Goal: Task Accomplishment & Management: Complete application form

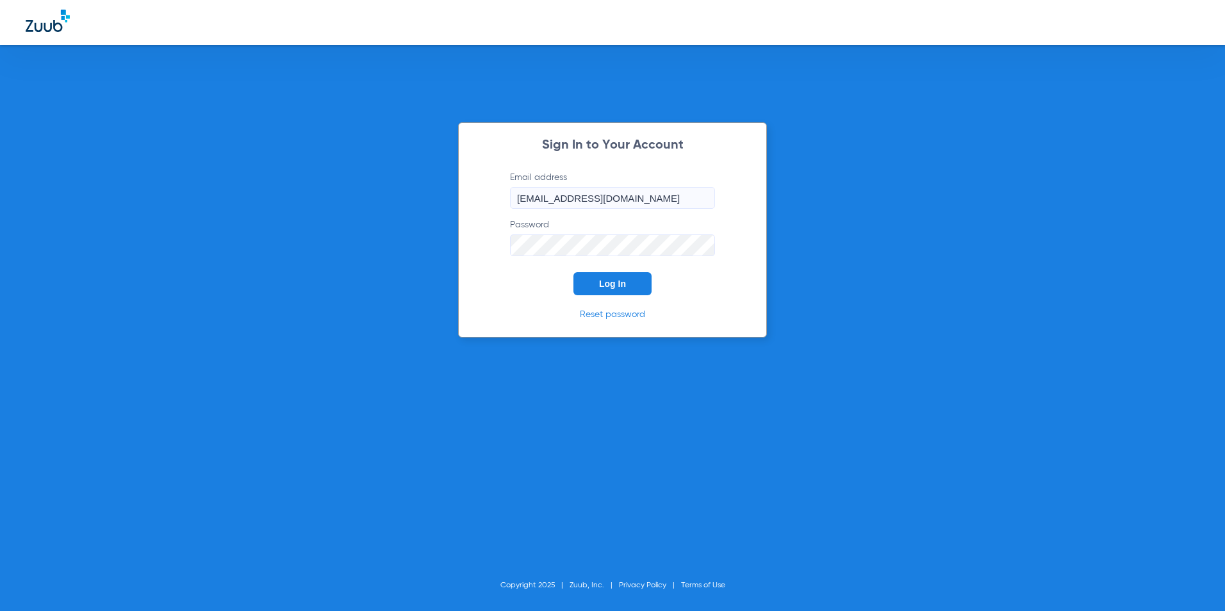
click at [609, 281] on span "Log In" at bounding box center [612, 284] width 27 height 10
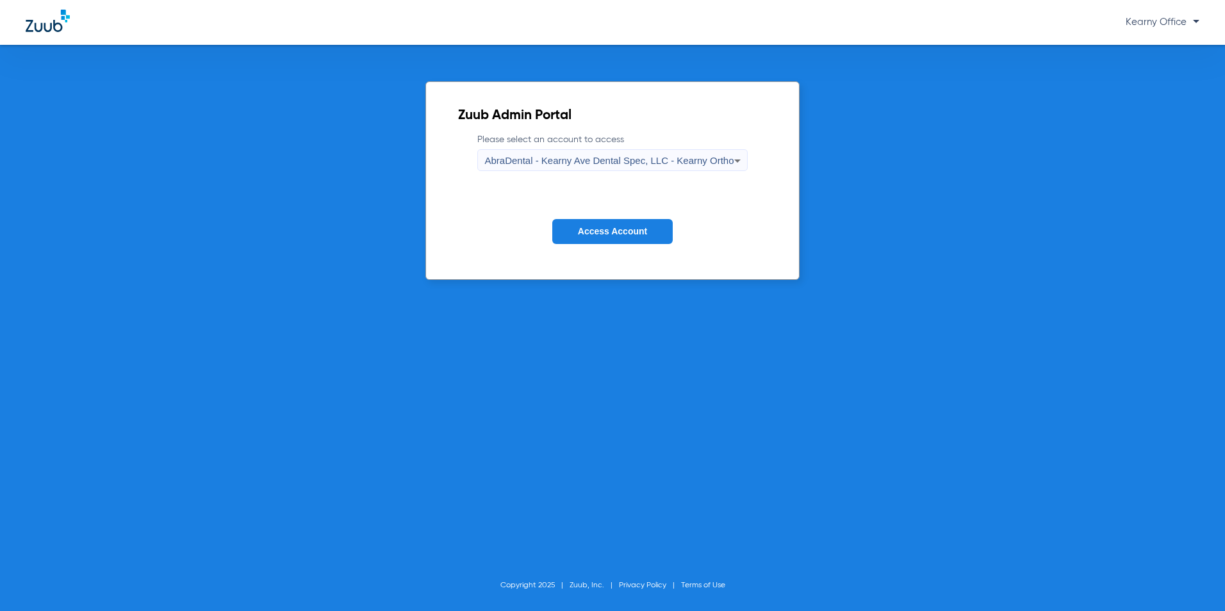
click at [705, 162] on span "AbraDental - Kearny Ave Dental Spec, LLC - Kearny Ortho" at bounding box center [608, 160] width 249 height 11
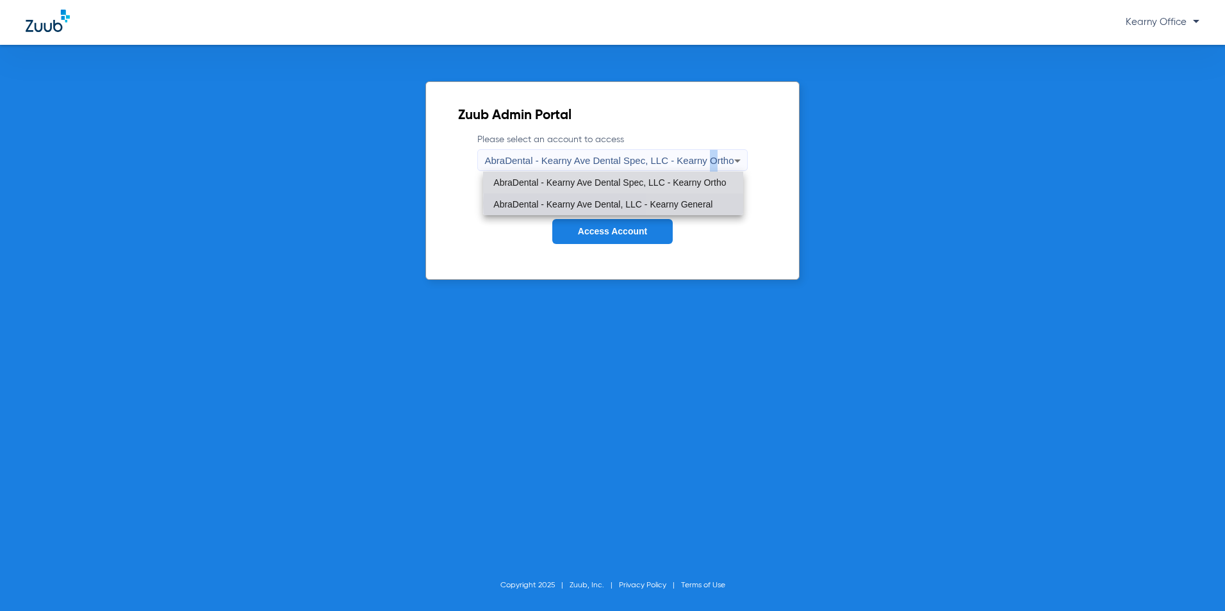
drag, startPoint x: 705, startPoint y: 162, endPoint x: 687, endPoint y: 203, distance: 44.7
click at [687, 203] on span "AbraDental - Kearny Ave Dental, LLC - Kearny General" at bounding box center [602, 204] width 219 height 9
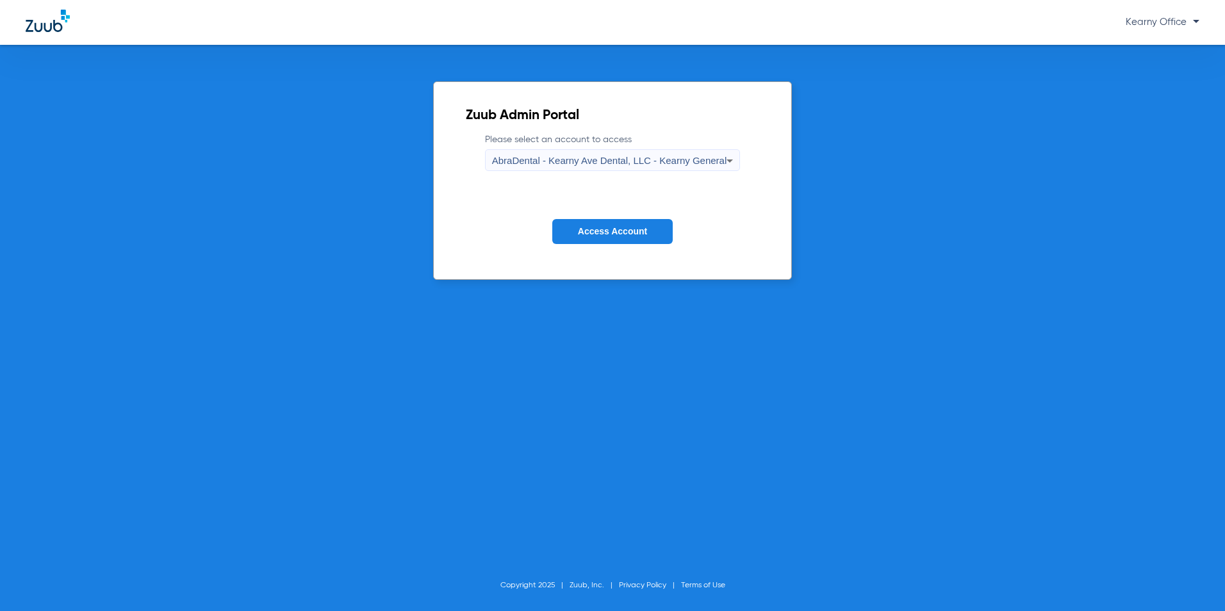
click at [627, 224] on button "Access Account" at bounding box center [612, 231] width 120 height 25
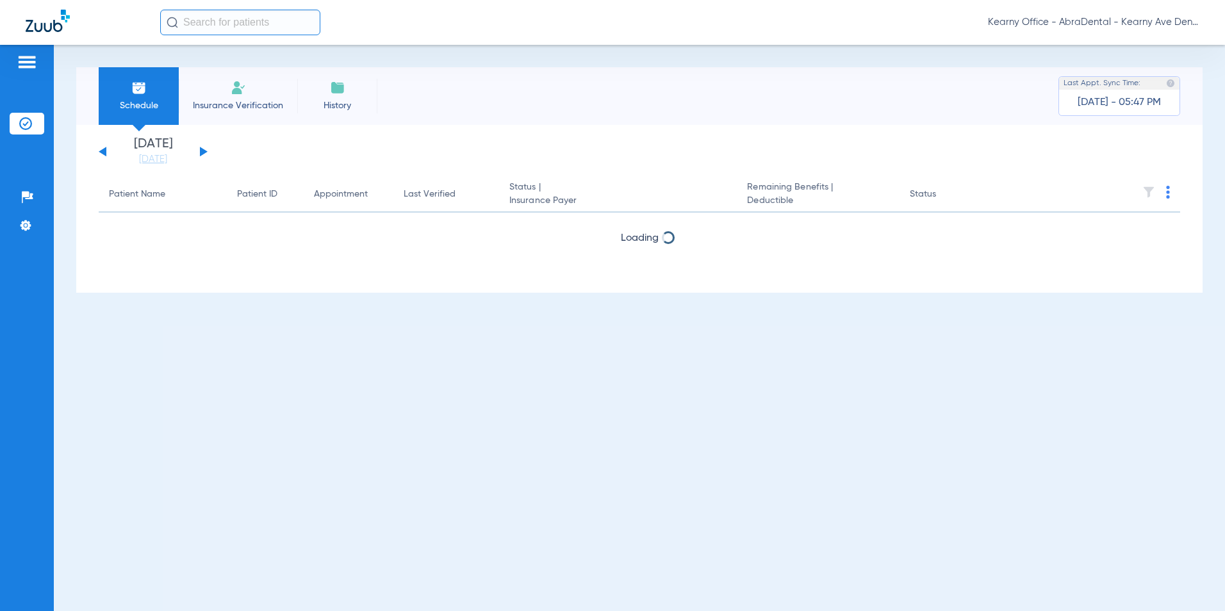
click at [238, 83] on img at bounding box center [238, 87] width 15 height 15
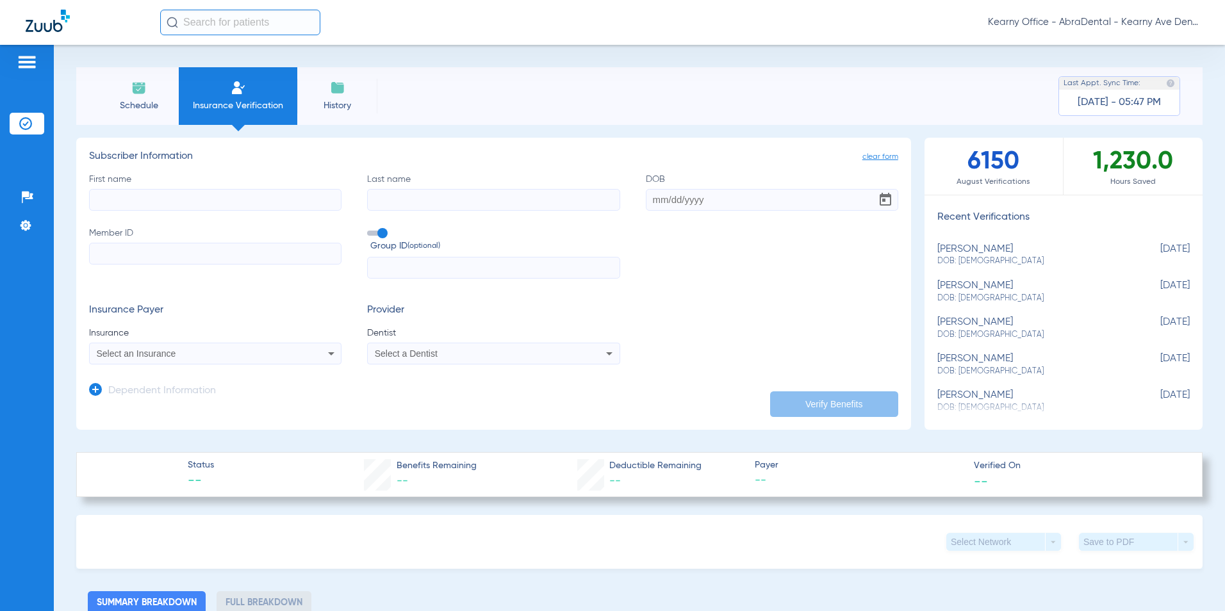
click at [152, 204] on input "First name" at bounding box center [215, 200] width 252 height 22
click at [106, 238] on label "Member ID" at bounding box center [215, 253] width 252 height 53
click at [106, 243] on input "Member ID" at bounding box center [215, 254] width 252 height 22
click at [95, 258] on input "Member ID" at bounding box center [215, 254] width 252 height 22
paste input "71649191"
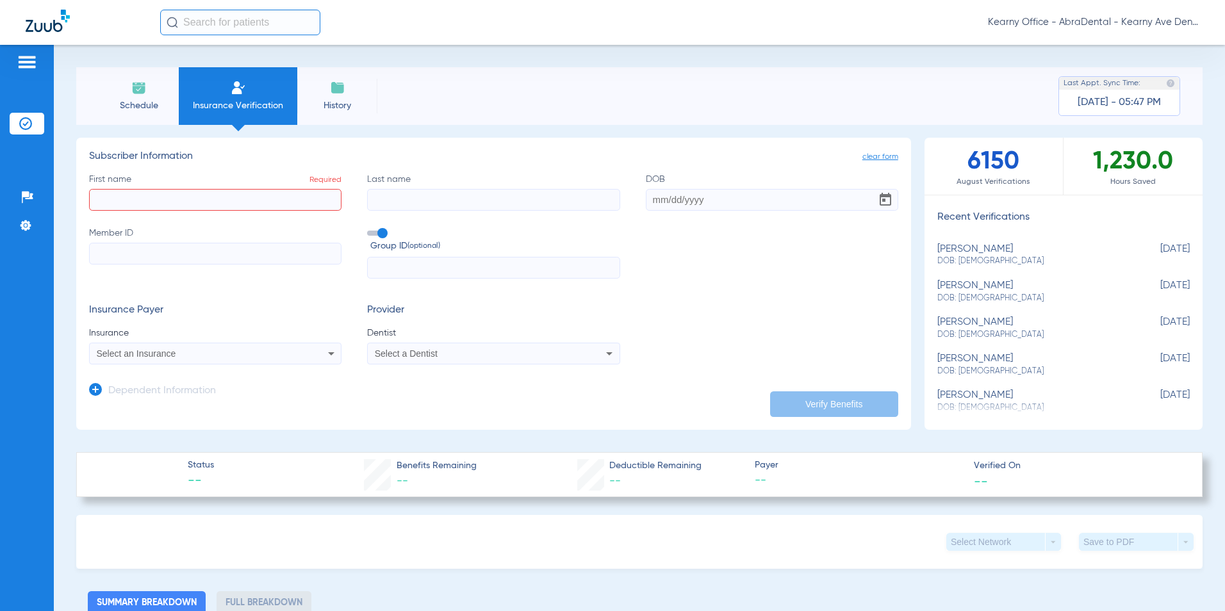
type input "71649191"
drag, startPoint x: 95, startPoint y: 260, endPoint x: 84, endPoint y: 259, distance: 11.0
click at [61, 261] on div "Schedule Insurance Verification History Last Appt. Sync Time: [DATE] - 05:47 PM…" at bounding box center [639, 328] width 1171 height 566
click at [129, 259] on input "Member ID Required" at bounding box center [215, 254] width 252 height 22
paste input "243150068321"
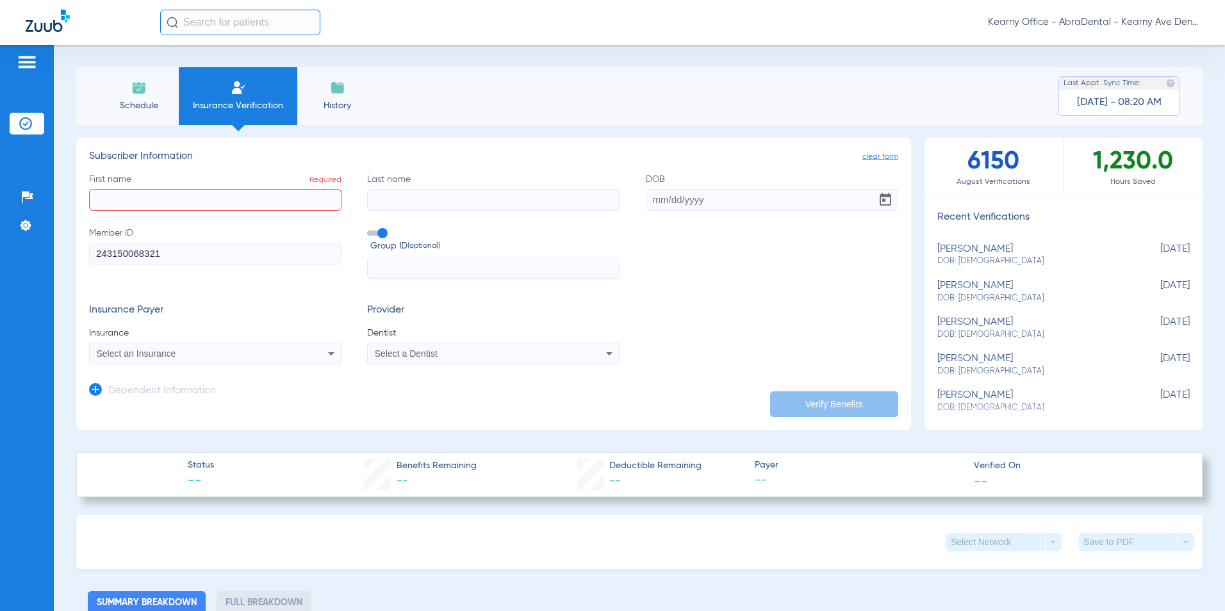
type input "243150068321"
click at [264, 205] on input "First name Required" at bounding box center [215, 200] width 252 height 22
paste input "BRAYDEN"
type input "BRAYDEN"
click at [443, 197] on input "Last name" at bounding box center [493, 200] width 252 height 22
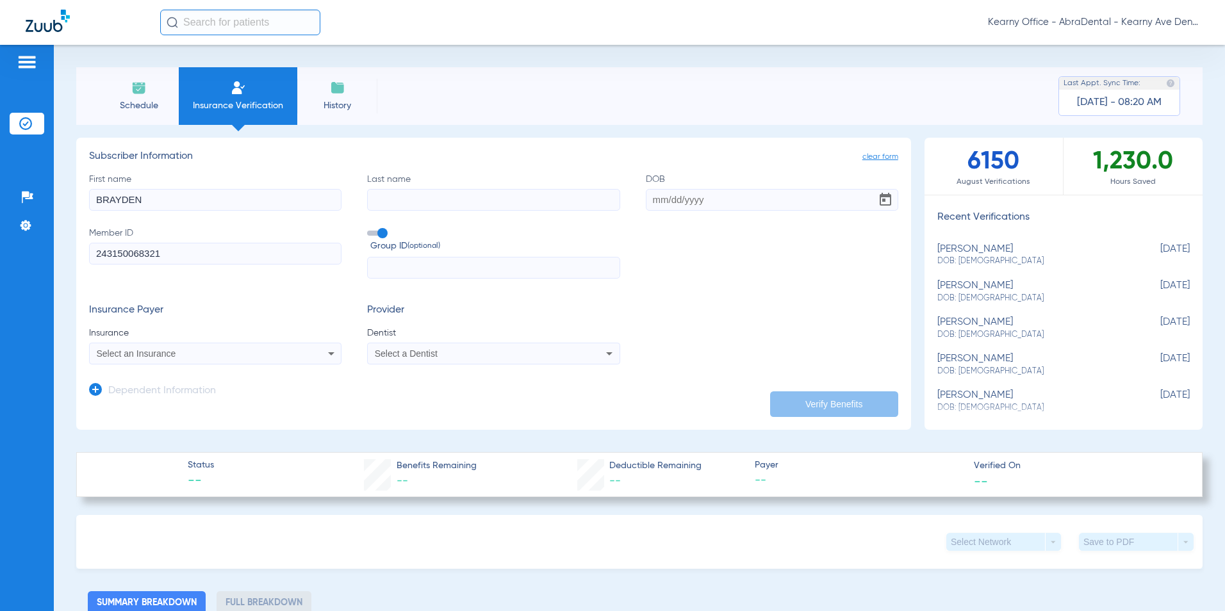
paste input "[PERSON_NAME]"
type input "[PERSON_NAME]"
click at [751, 199] on input "DOB" at bounding box center [772, 200] width 252 height 22
paste input "[DATE]"
type input "[DATE]"
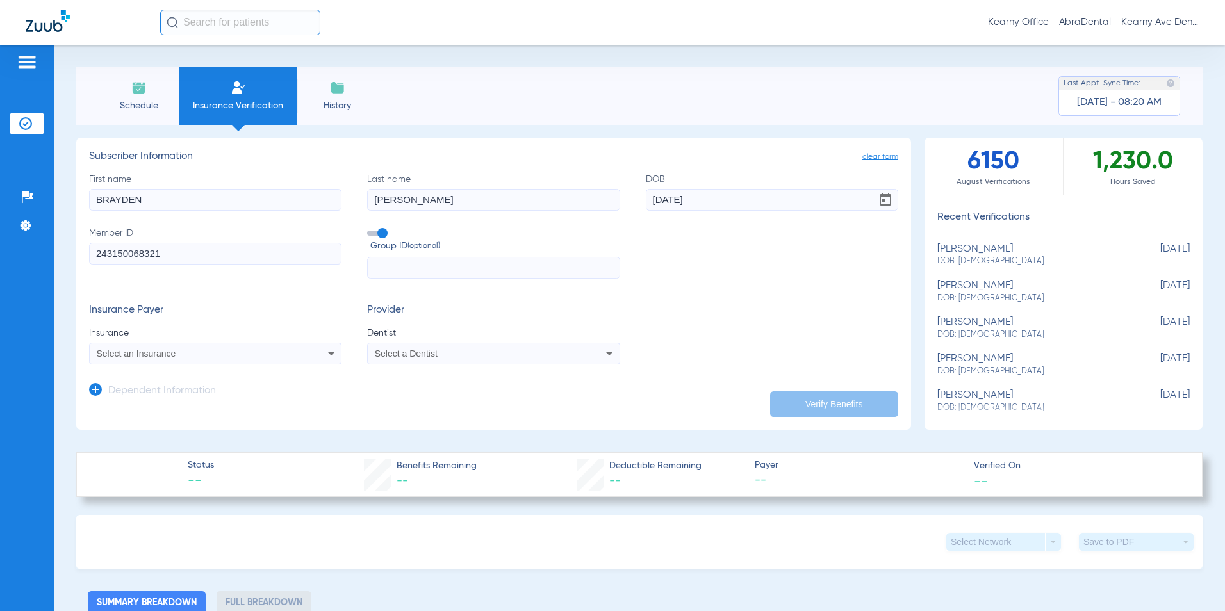
drag, startPoint x: 267, startPoint y: 356, endPoint x: 256, endPoint y: 359, distance: 11.4
click at [266, 356] on div "Select an Insurance" at bounding box center [192, 353] width 190 height 9
type input "LIBER"
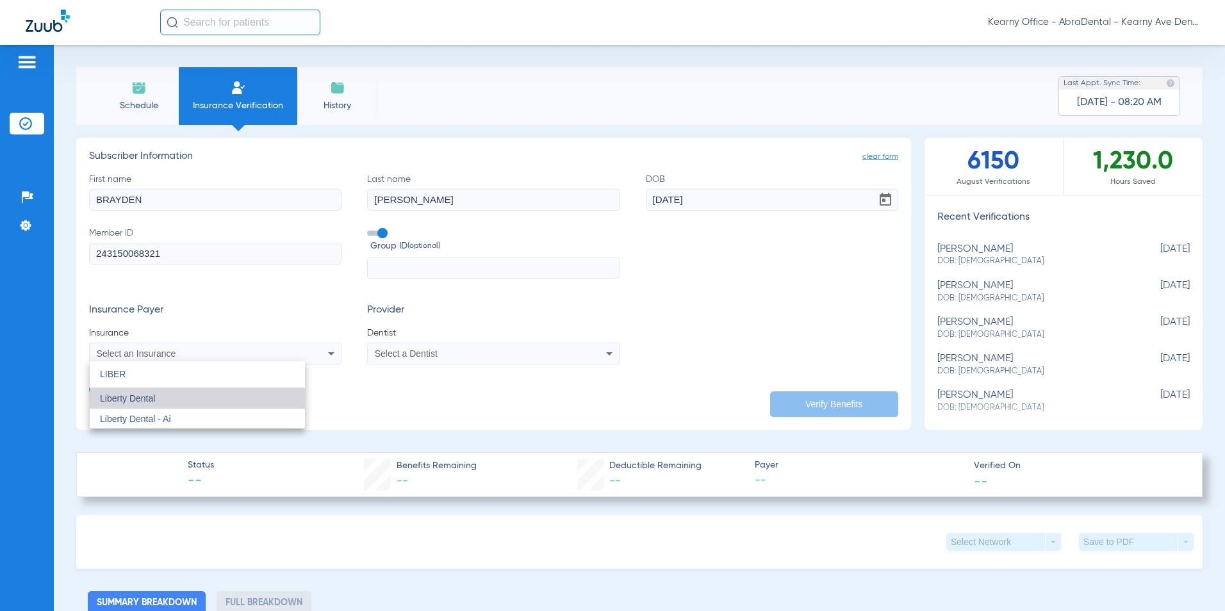
click at [151, 400] on span "Liberty Dental" at bounding box center [127, 398] width 55 height 10
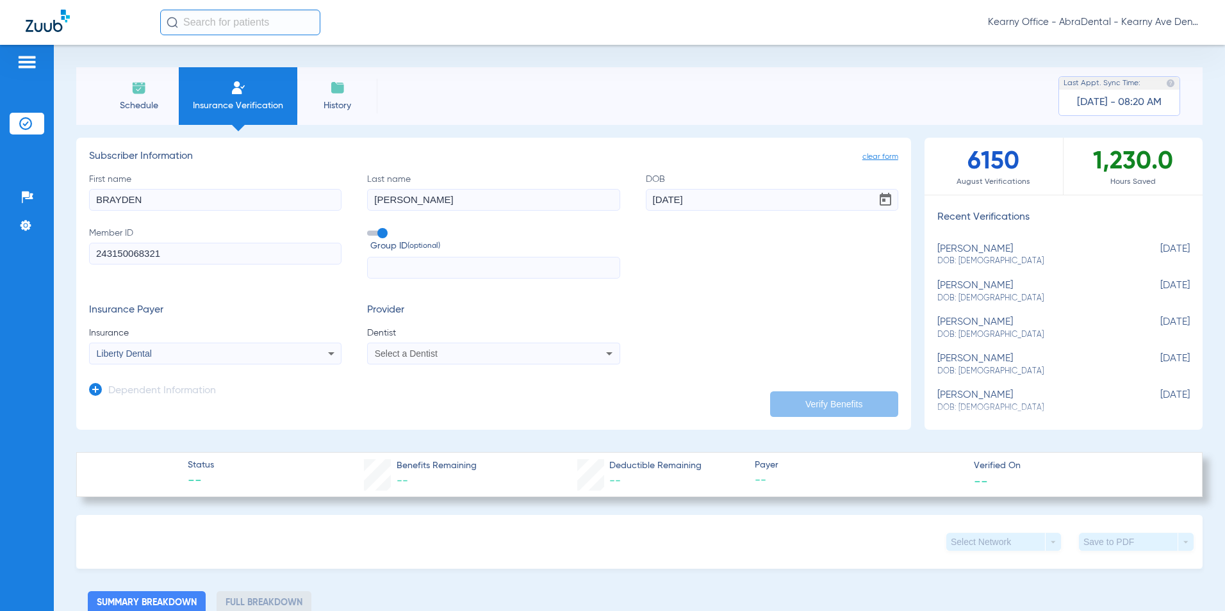
click at [419, 362] on mat-select "Select a Dentist" at bounding box center [493, 354] width 252 height 22
click at [419, 354] on span "Select a Dentist" at bounding box center [406, 353] width 63 height 10
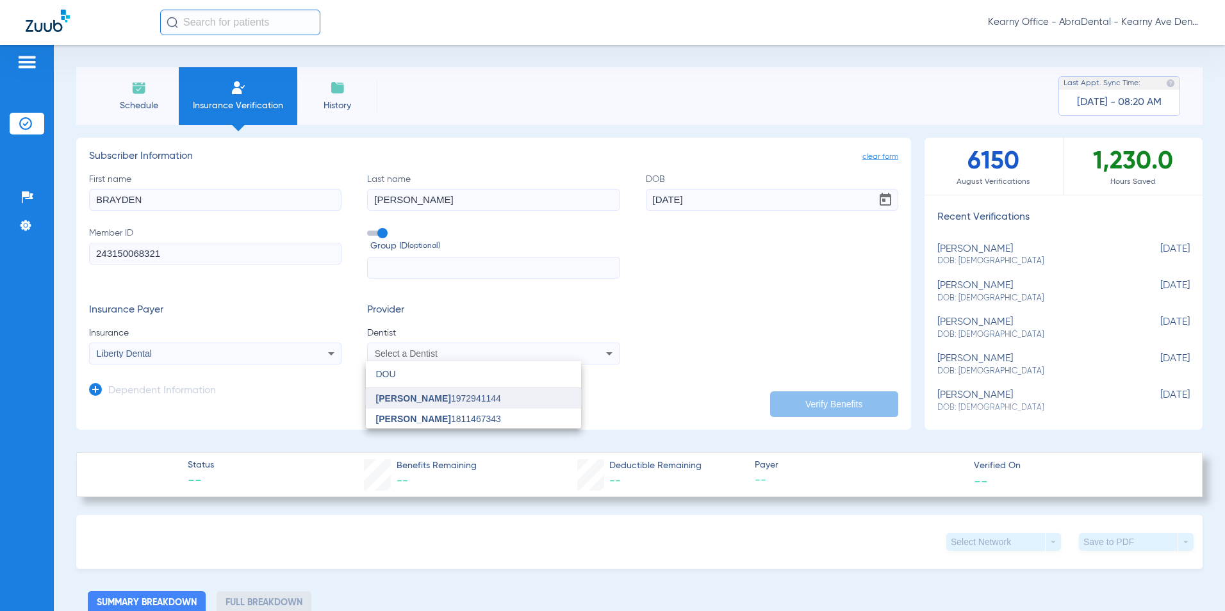
type input "DOU"
click at [420, 404] on span "[PERSON_NAME]" at bounding box center [413, 398] width 75 height 10
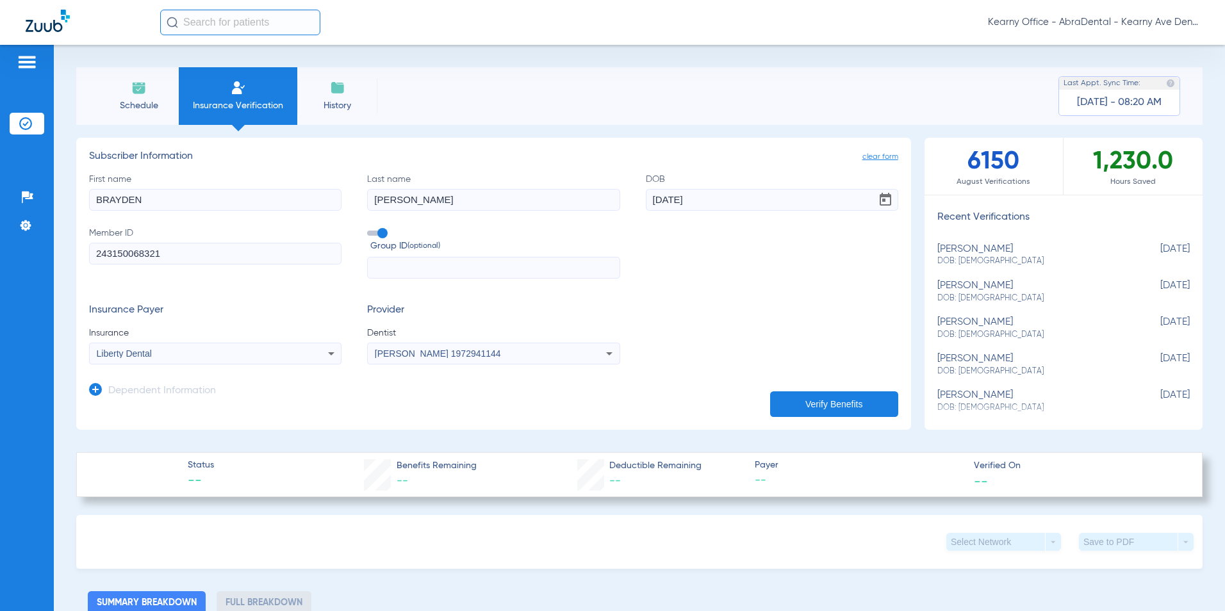
click at [862, 407] on button "Verify Benefits" at bounding box center [834, 404] width 128 height 26
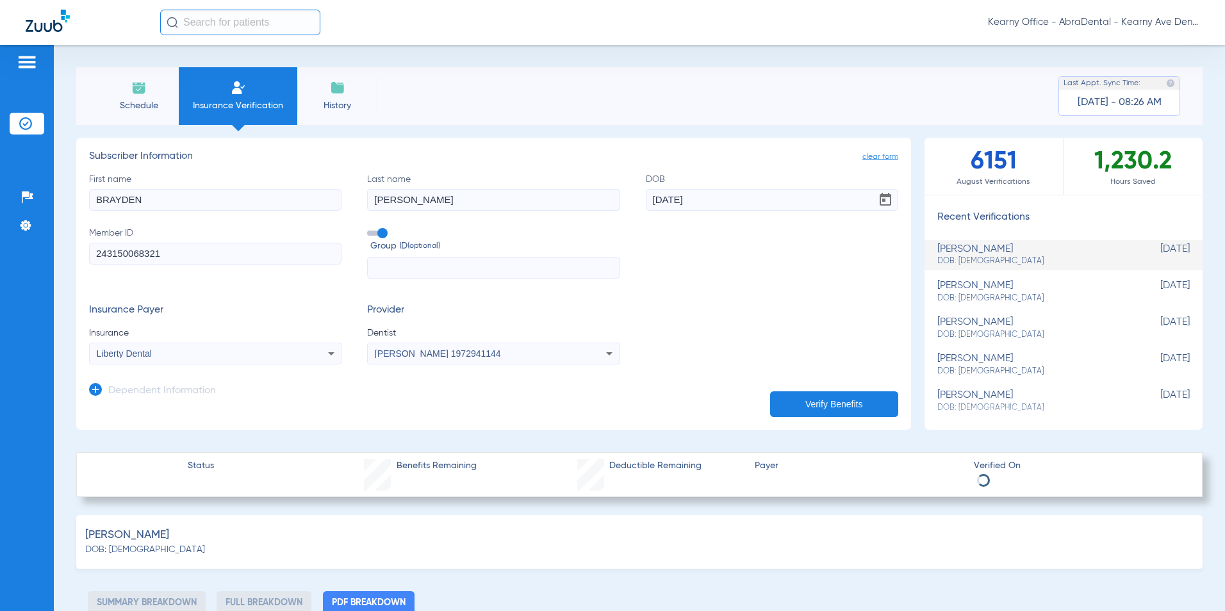
select select "page-width"
type input "1"
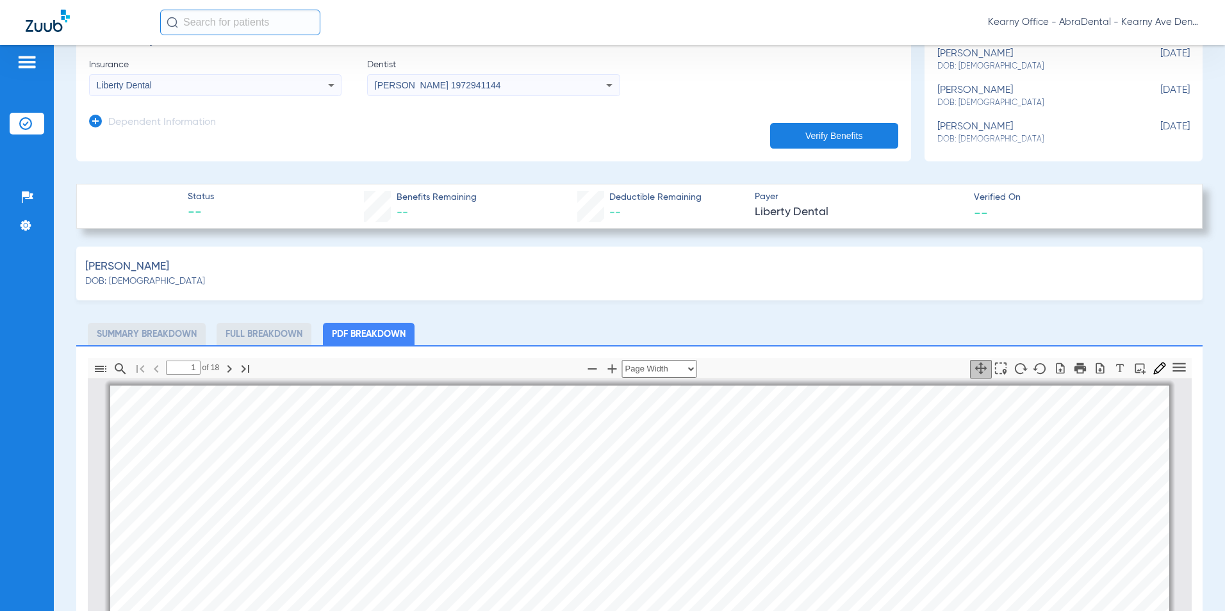
scroll to position [192, 0]
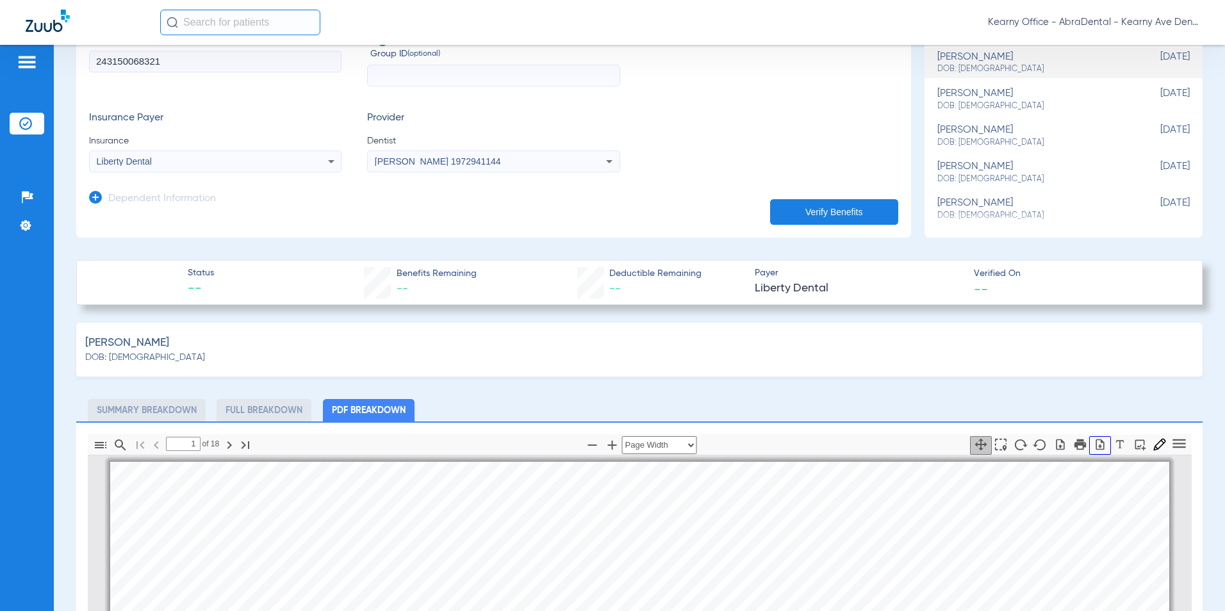
click at [1093, 443] on icon "button" at bounding box center [1099, 444] width 13 height 13
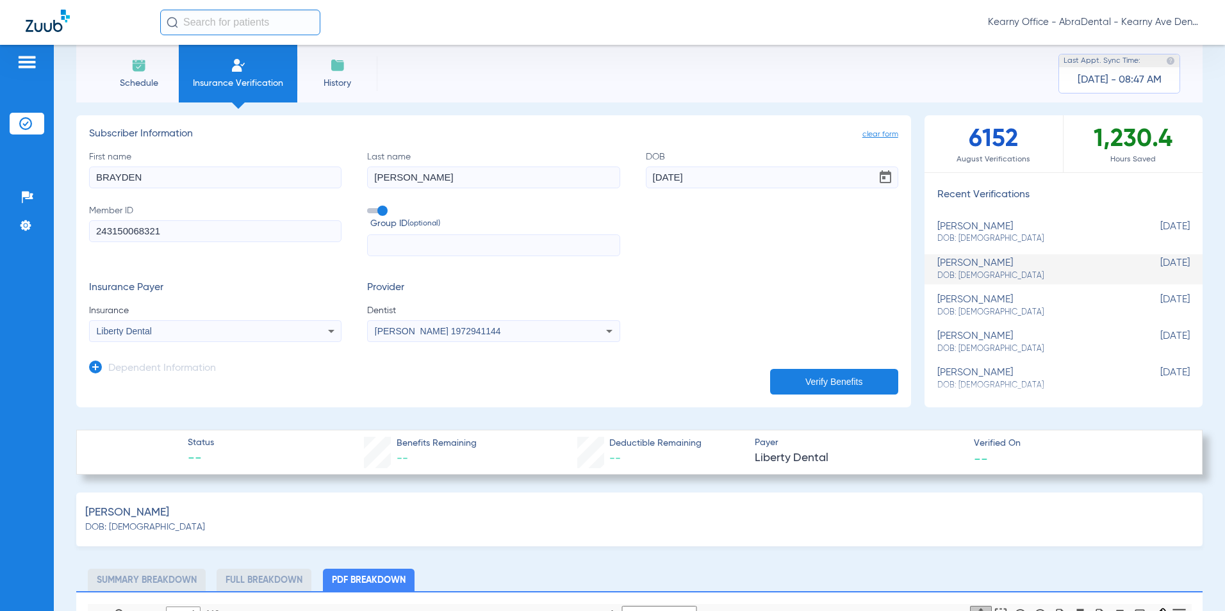
scroll to position [0, 0]
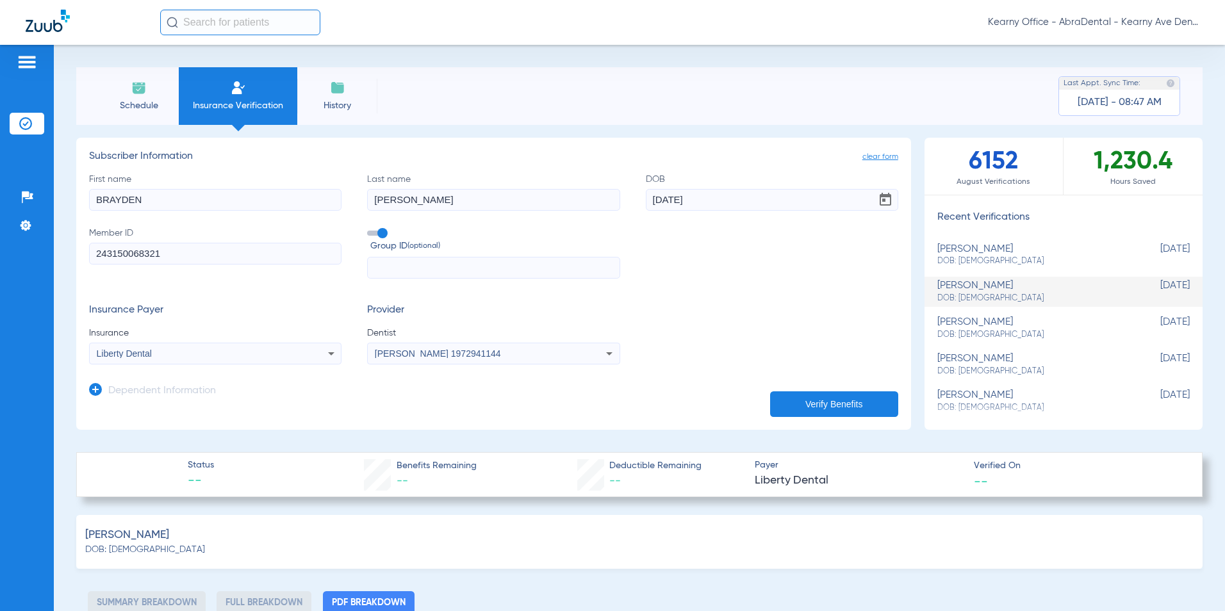
drag, startPoint x: 107, startPoint y: 242, endPoint x: 6, endPoint y: 240, distance: 101.2
click at [6, 240] on div "Patients Insurance Verification Setup Help Center Settings Schedule Insurance V…" at bounding box center [612, 350] width 1225 height 611
click at [299, 288] on form "First name [PERSON_NAME] Last name [PERSON_NAME] DOB [DEMOGRAPHIC_DATA] Member …" at bounding box center [493, 269] width 809 height 192
drag, startPoint x: 139, startPoint y: 260, endPoint x: 38, endPoint y: 250, distance: 101.0
click at [49, 256] on div "Patients Insurance Verification Setup Help Center Settings Schedule Insurance V…" at bounding box center [612, 350] width 1225 height 611
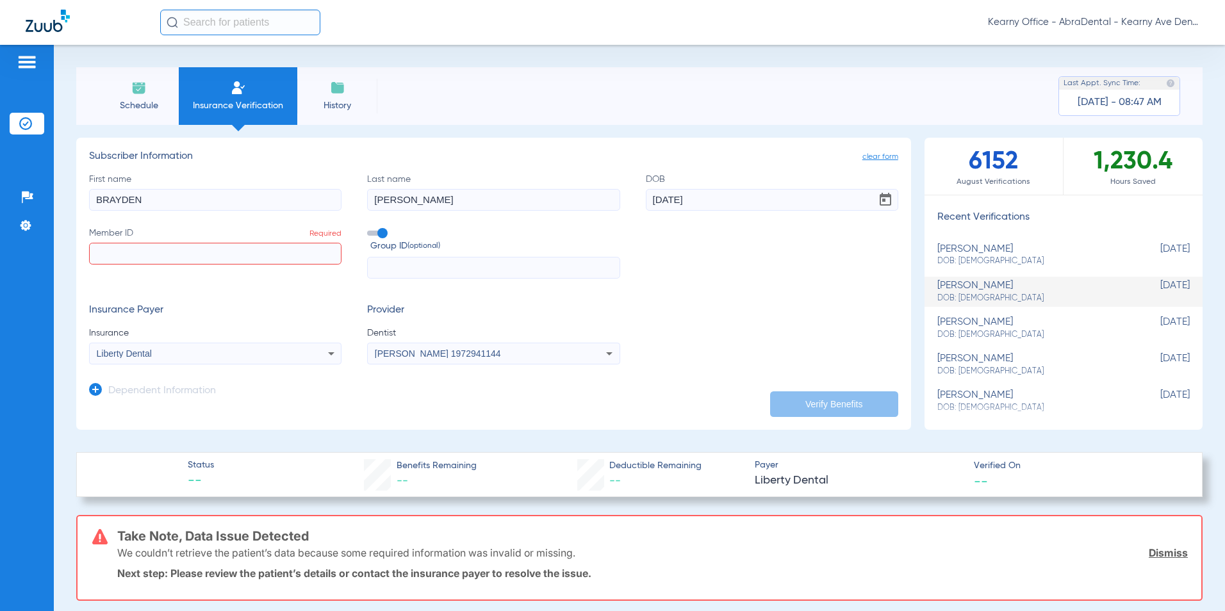
paste input "243125970920"
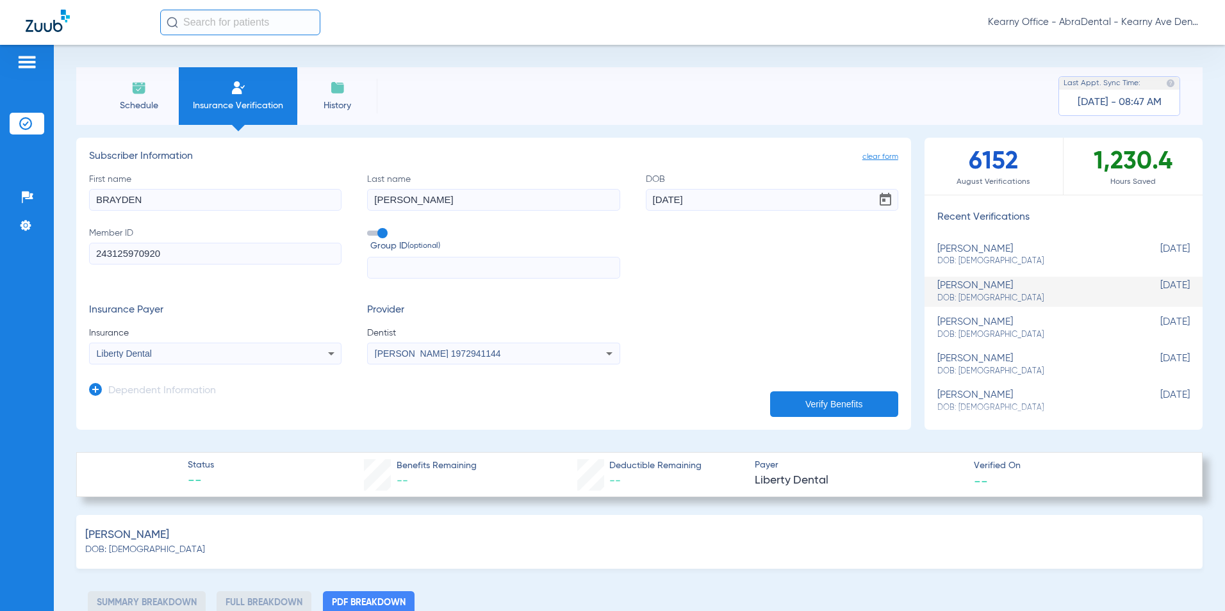
type input "243125970920"
drag, startPoint x: 149, startPoint y: 206, endPoint x: 0, endPoint y: 184, distance: 150.2
click at [0, 185] on html "Kearny Office - AbraDental - Kearny Ave Dental, LLC - Kearny General Patients I…" at bounding box center [612, 305] width 1225 height 611
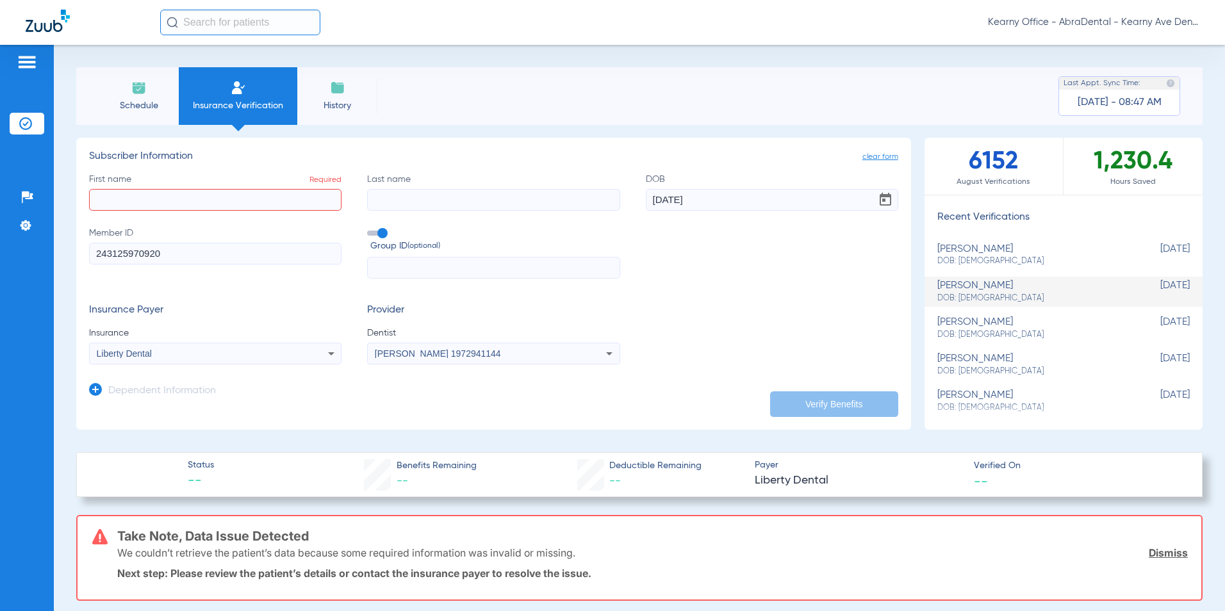
click at [334, 185] on div "First name Required Last name DOB [DEMOGRAPHIC_DATA] Member ID 243125970920 Gro…" at bounding box center [493, 226] width 809 height 106
drag, startPoint x: 721, startPoint y: 205, endPoint x: 429, endPoint y: 173, distance: 294.5
click at [491, 177] on div "First name Required Last name Required DOB [DEMOGRAPHIC_DATA] Member ID 2431259…" at bounding box center [493, 226] width 809 height 106
click at [671, 203] on input "DOB Required" at bounding box center [772, 200] width 252 height 22
paste input "[DATE]"
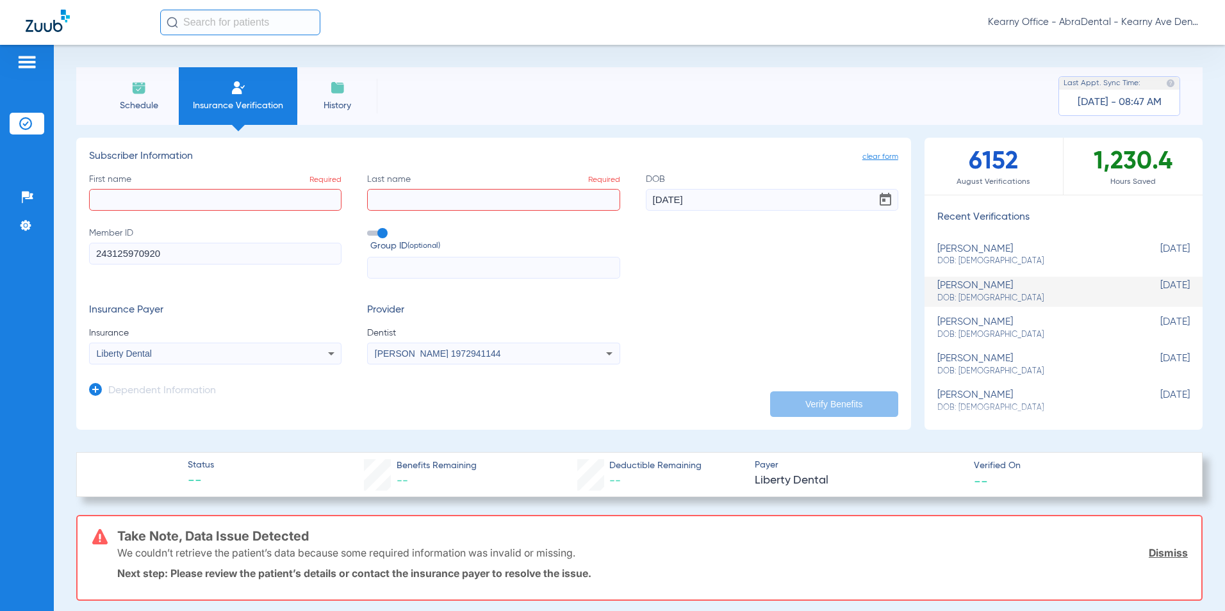
type input "[DATE]"
click at [277, 201] on input "First name Required" at bounding box center [215, 200] width 252 height 22
paste input "[PERSON_NAME]"
type input "[PERSON_NAME]"
click at [422, 201] on input "Last name Required" at bounding box center [493, 200] width 252 height 22
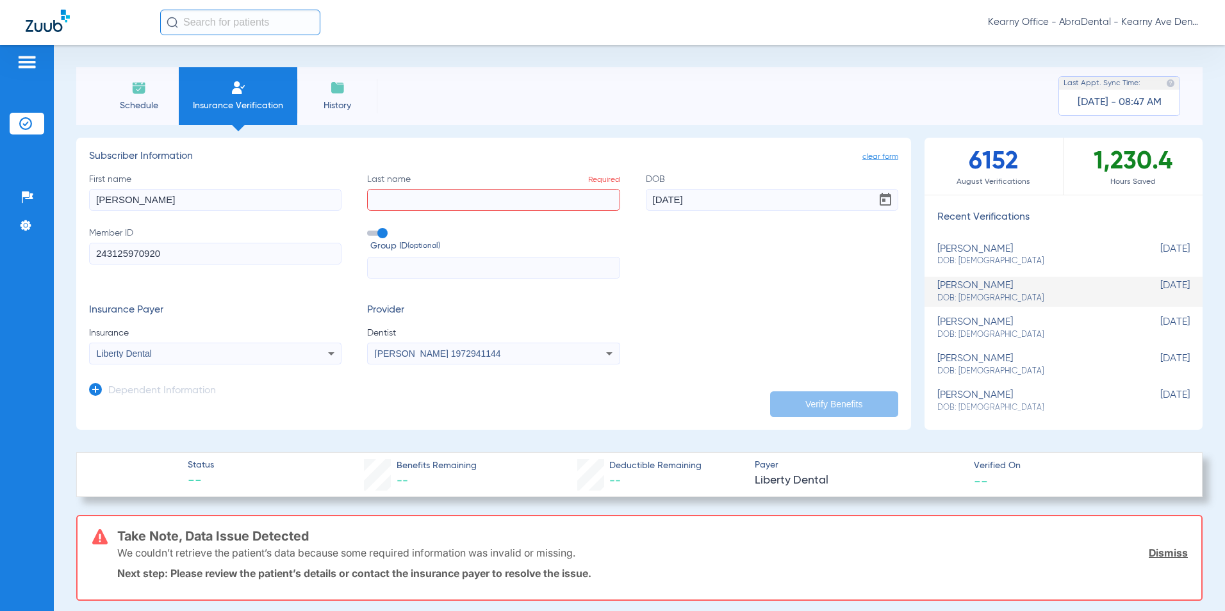
paste input "[PERSON_NAME]"
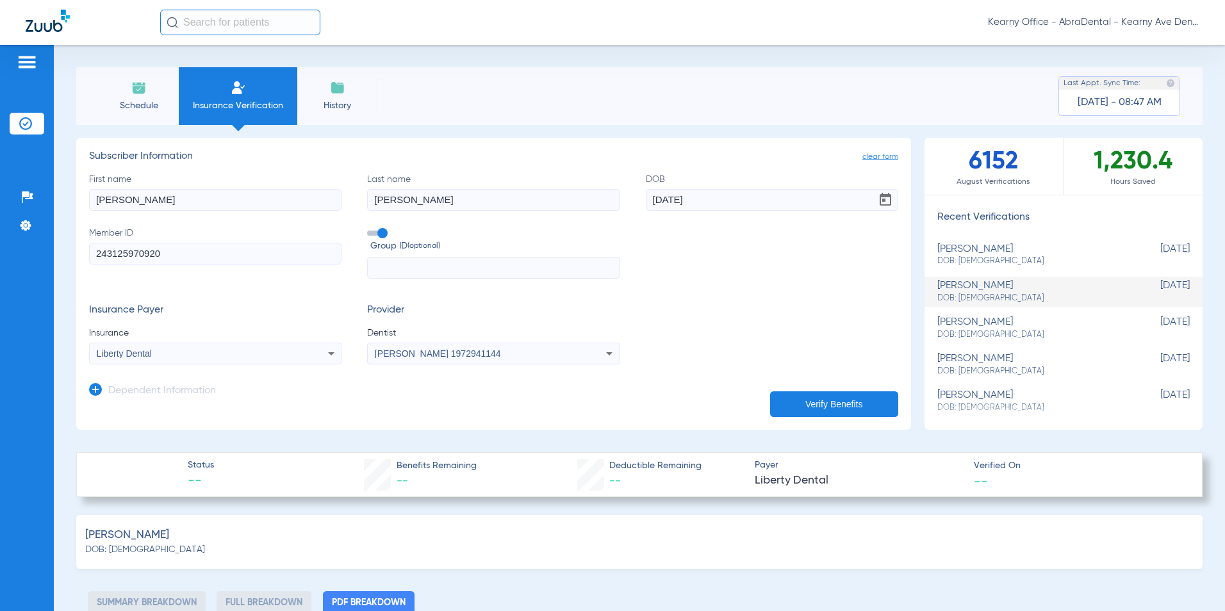
type input "[PERSON_NAME]"
click at [848, 397] on button "Verify Benefits" at bounding box center [834, 404] width 128 height 26
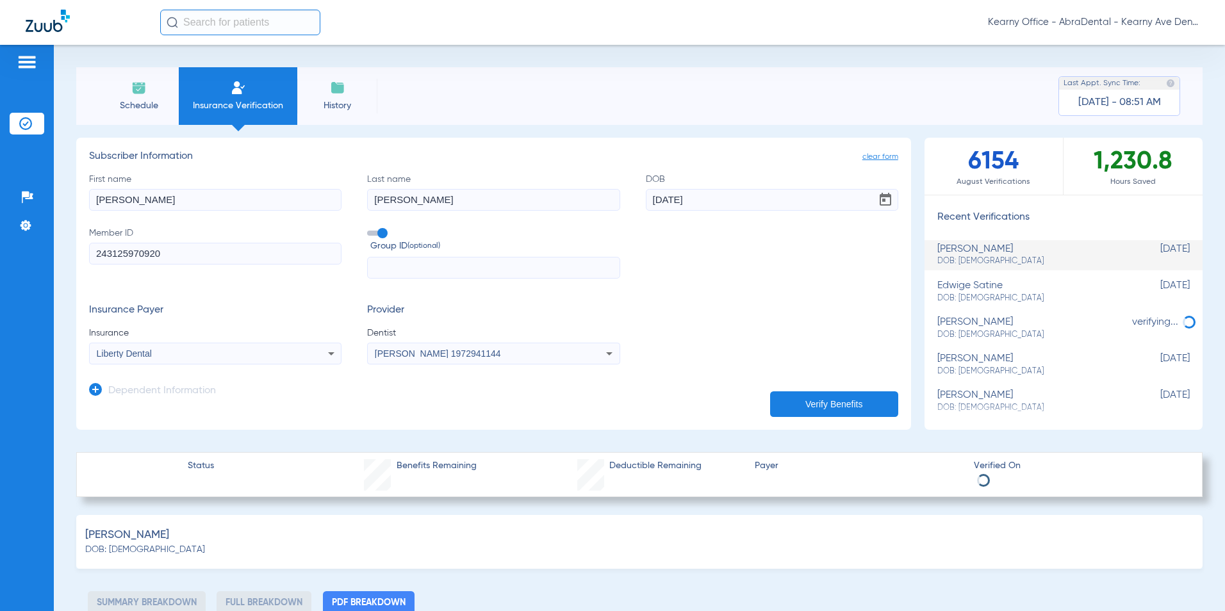
select select "page-width"
type input "1"
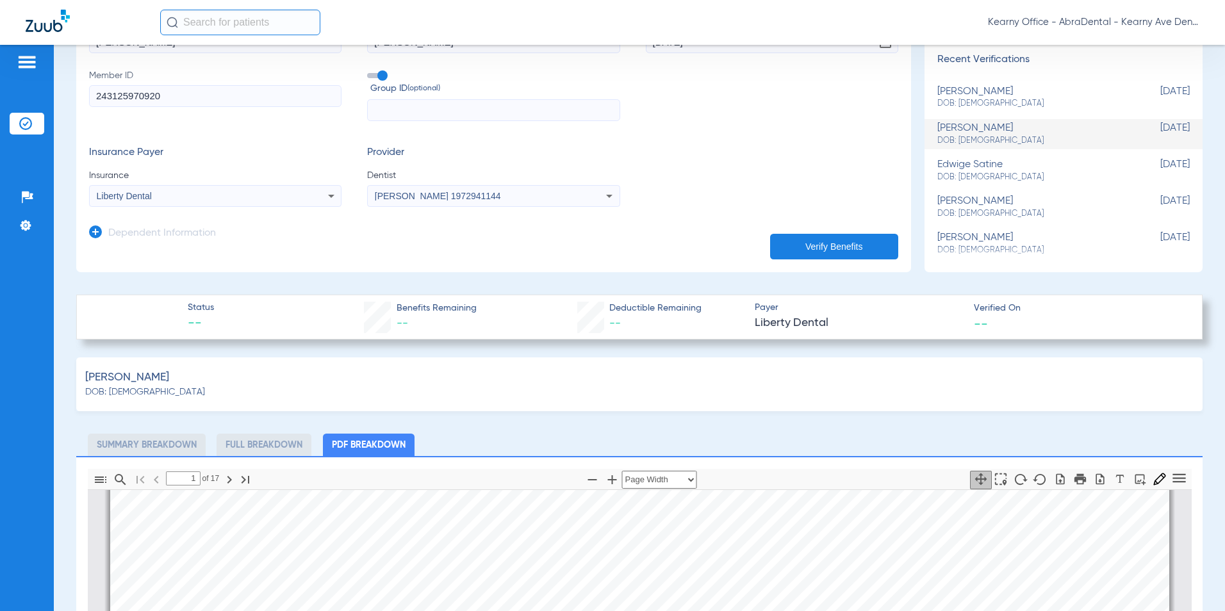
scroll to position [192, 0]
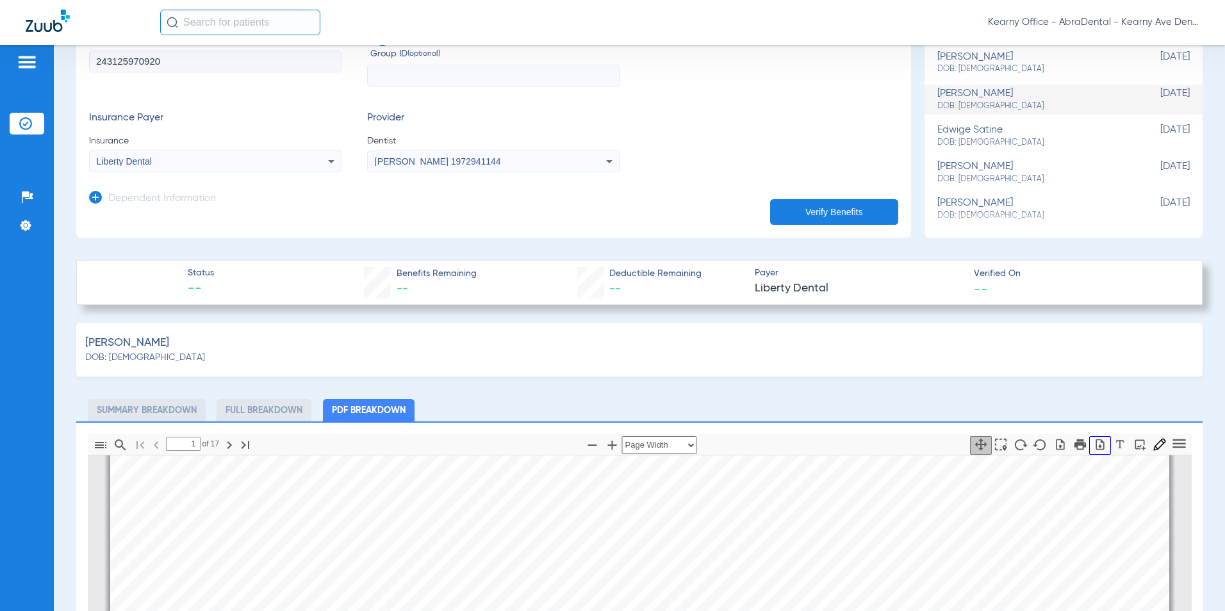
click at [1095, 440] on icon "button" at bounding box center [1099, 444] width 8 height 11
